Goal: Task Accomplishment & Management: Manage account settings

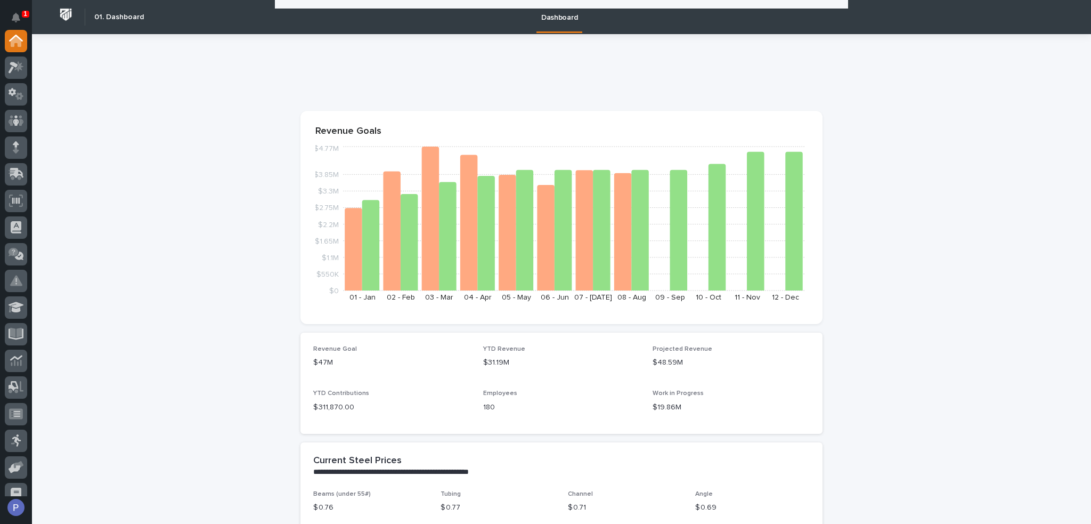
scroll to position [1386, 0]
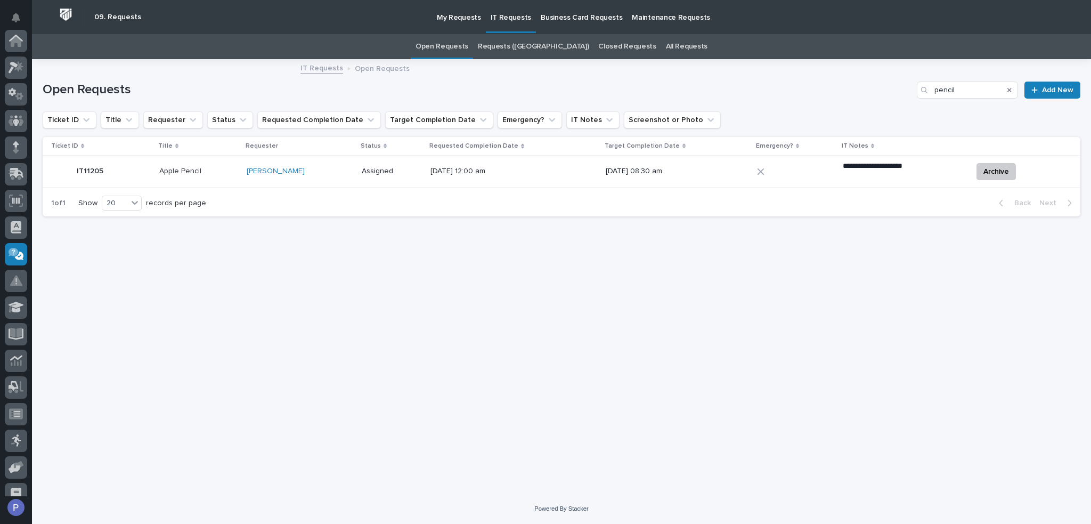
scroll to position [147, 0]
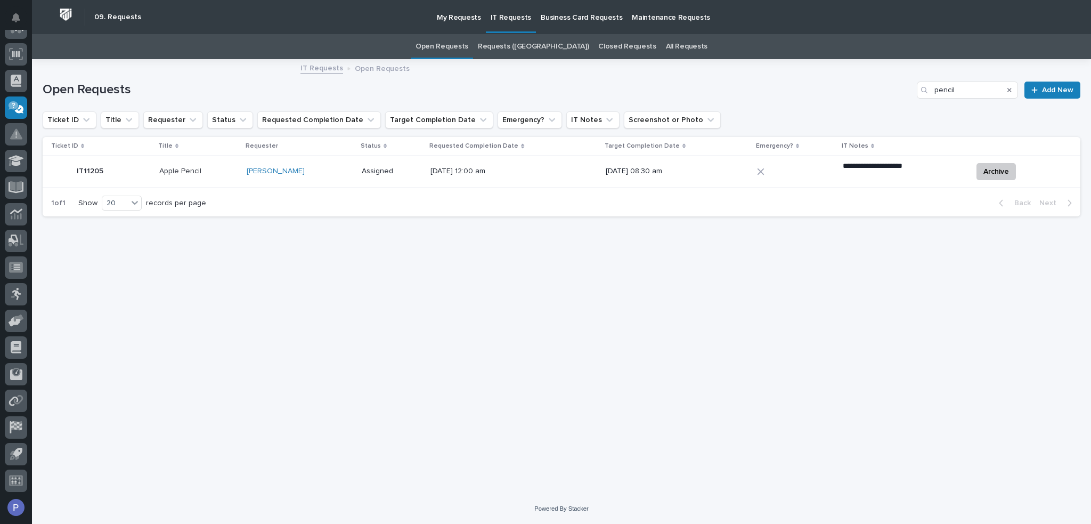
click at [468, 47] on link "Open Requests" at bounding box center [442, 46] width 53 height 25
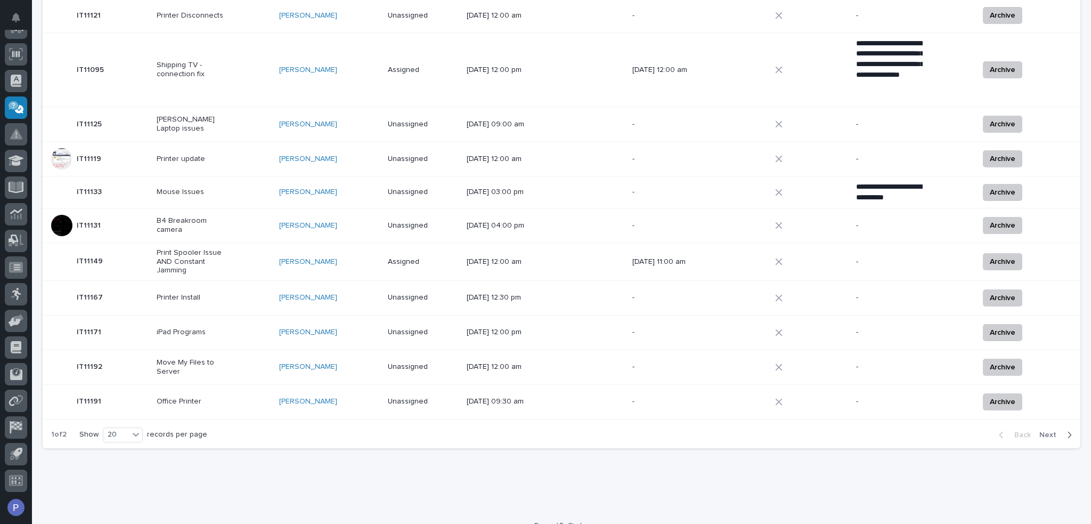
scroll to position [528, 0]
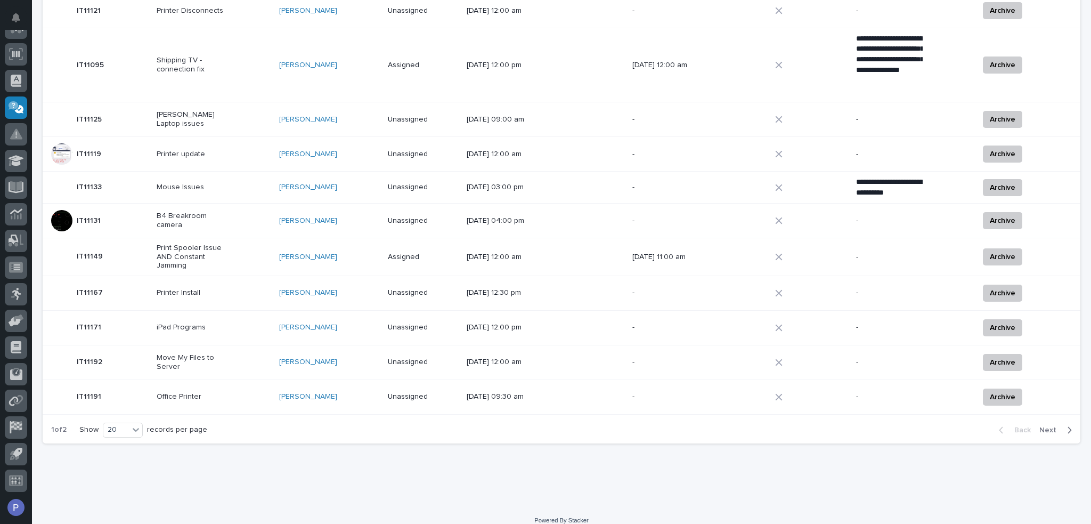
click at [1043, 425] on span "Next" at bounding box center [1051, 430] width 23 height 10
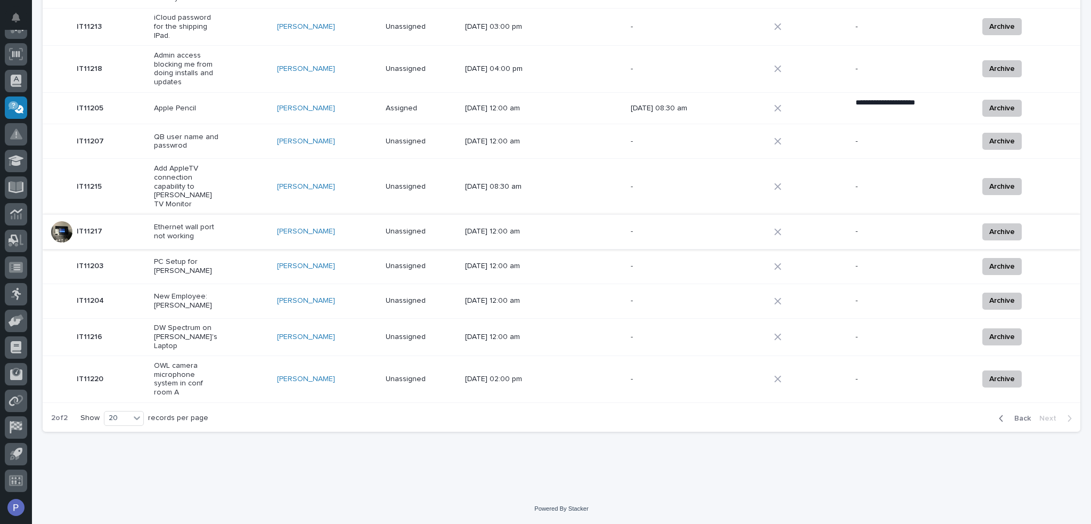
scroll to position [377, 0]
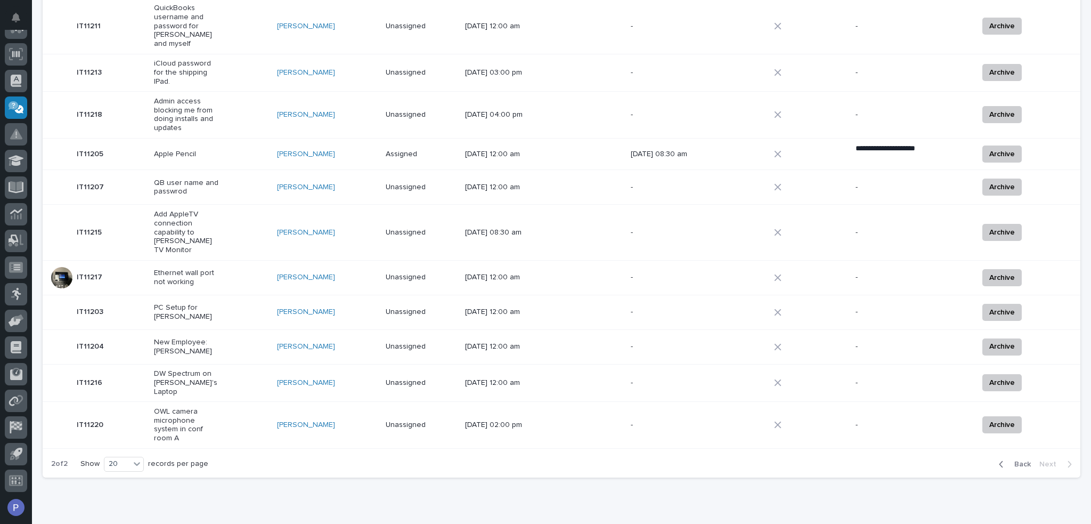
click at [200, 407] on p "OWL camera microphone system in conf room A" at bounding box center [187, 425] width 67 height 36
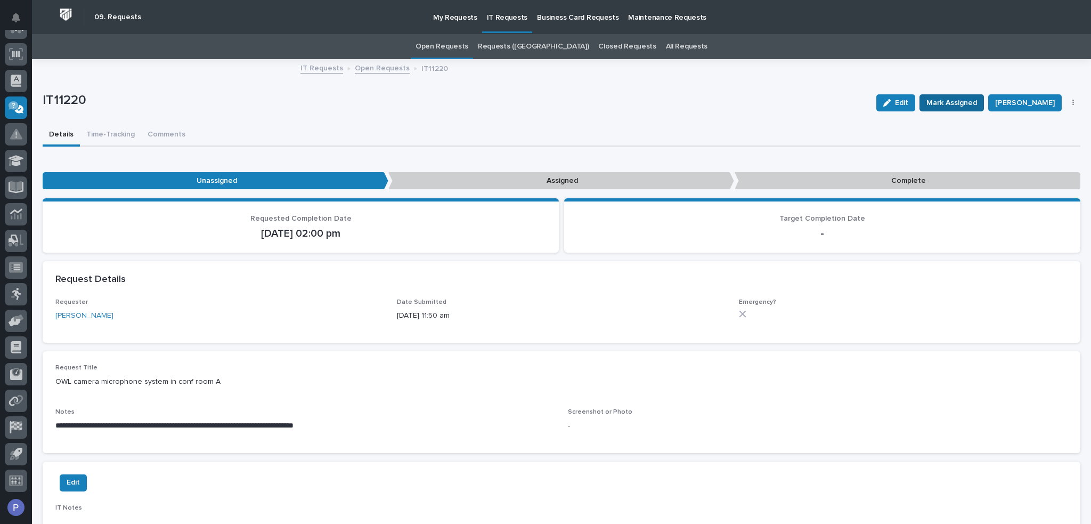
click at [960, 97] on span "Mark Assigned" at bounding box center [952, 102] width 51 height 13
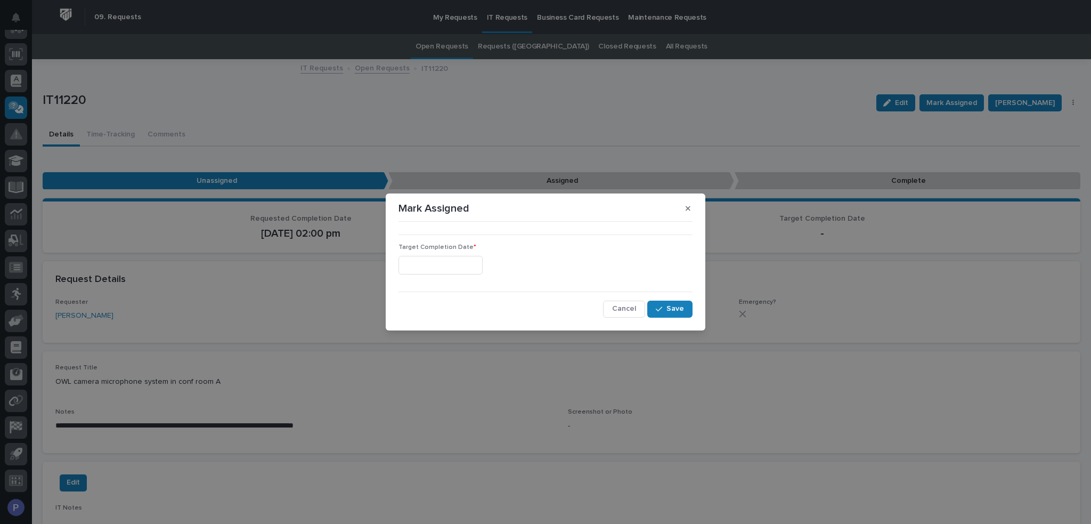
click at [461, 264] on input "text" at bounding box center [441, 265] width 84 height 19
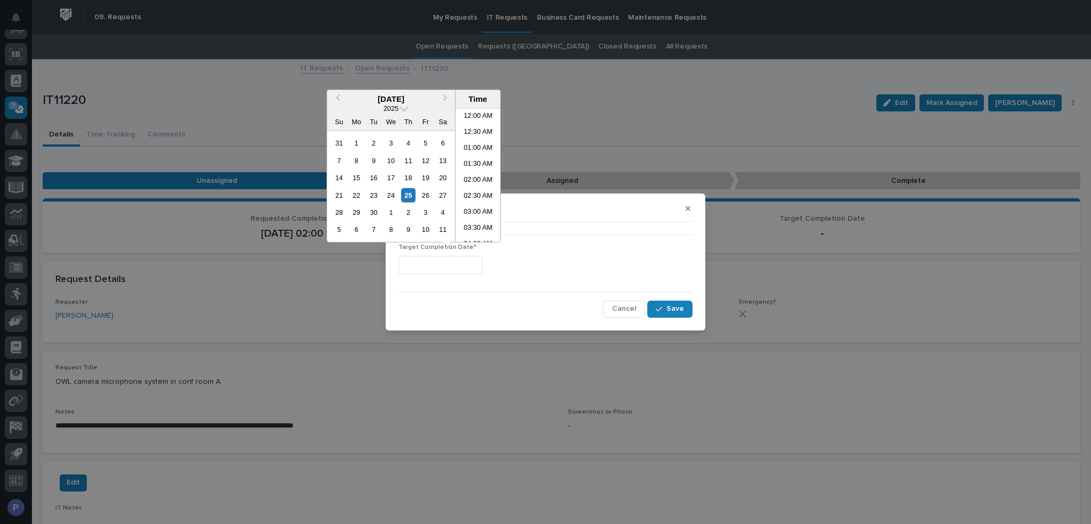
scroll to position [389, 0]
click at [480, 171] on li "02:00 PM" at bounding box center [478, 175] width 45 height 16
type input "**********"
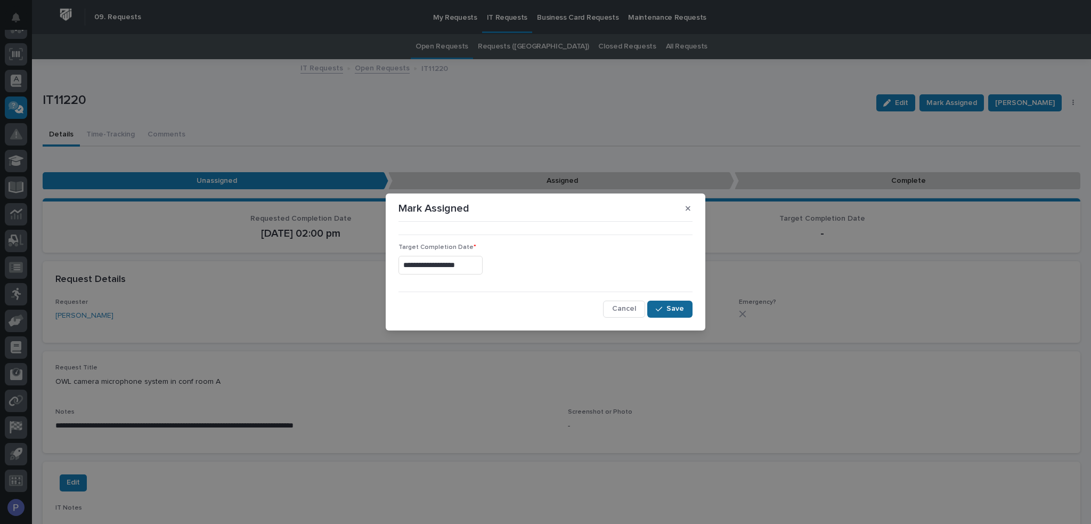
click at [676, 304] on span "Save" at bounding box center [676, 309] width 18 height 10
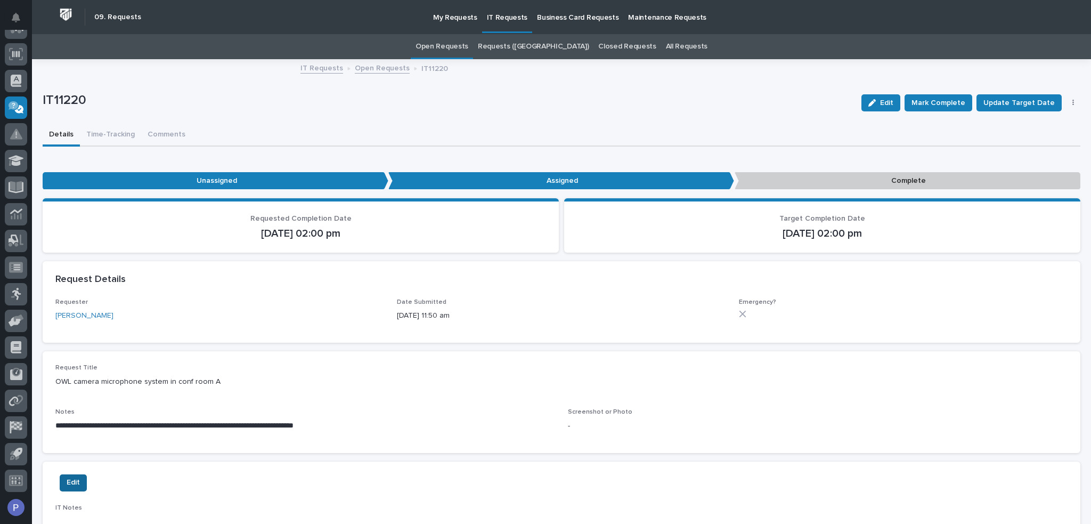
click at [77, 477] on span "Edit" at bounding box center [73, 482] width 13 height 13
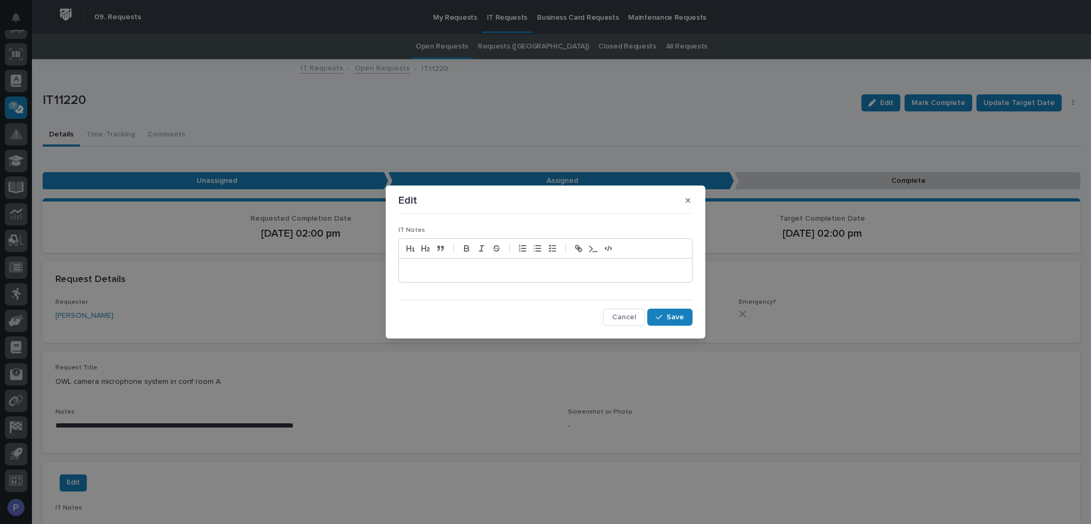
click at [426, 274] on p at bounding box center [545, 270] width 277 height 11
click at [679, 313] on span "Save" at bounding box center [676, 317] width 18 height 10
